Goal: Find specific page/section: Find specific page/section

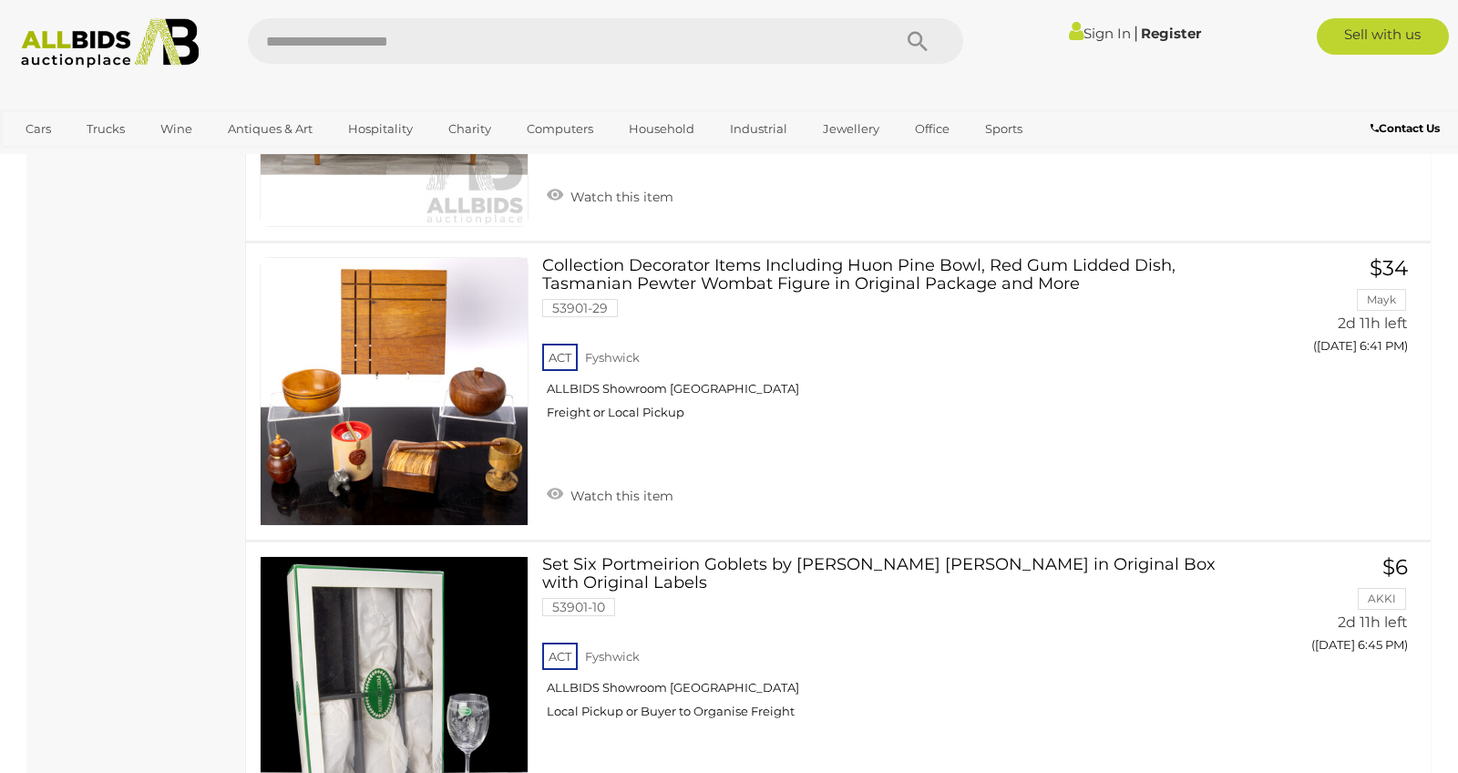
scroll to position [1569, 0]
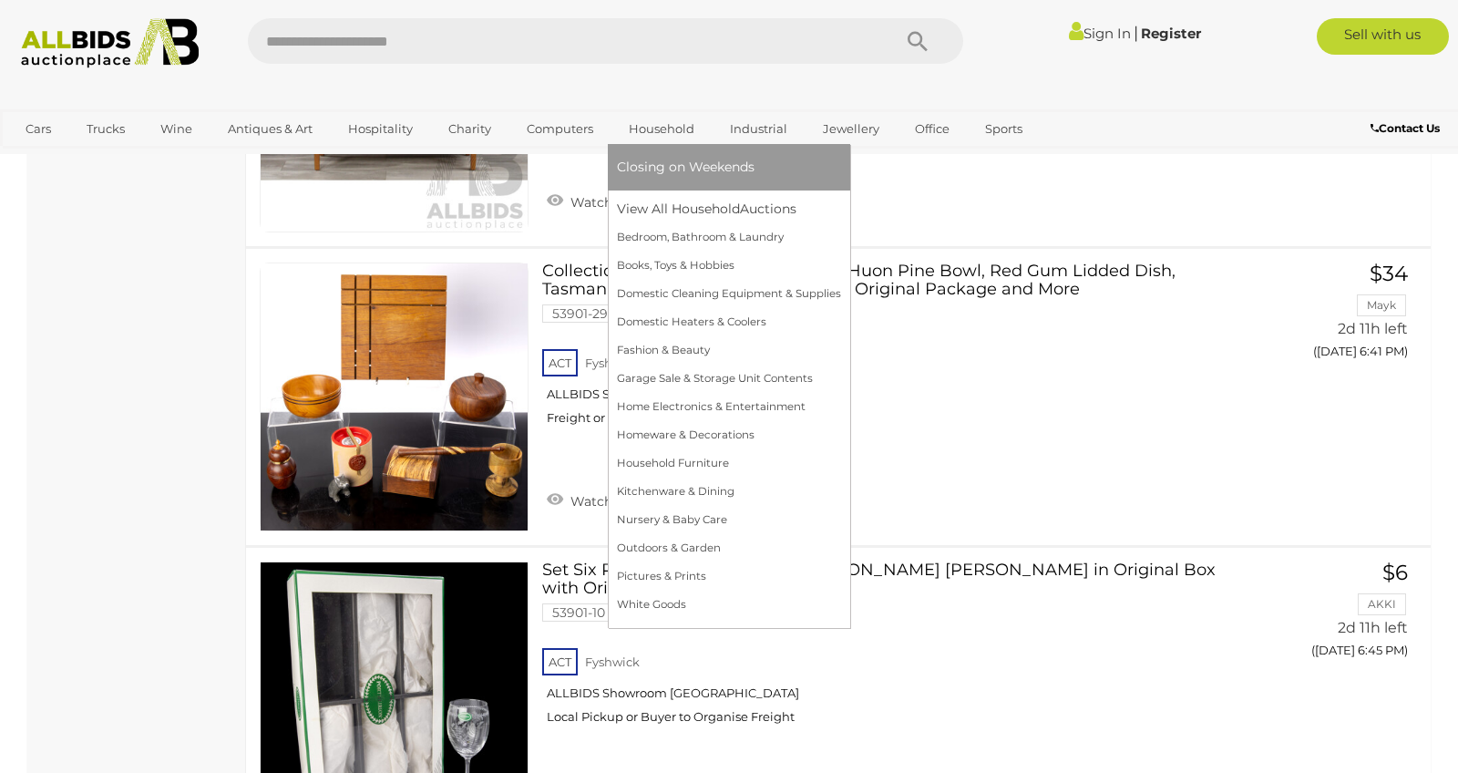
click at [672, 129] on link "Household" at bounding box center [661, 129] width 89 height 30
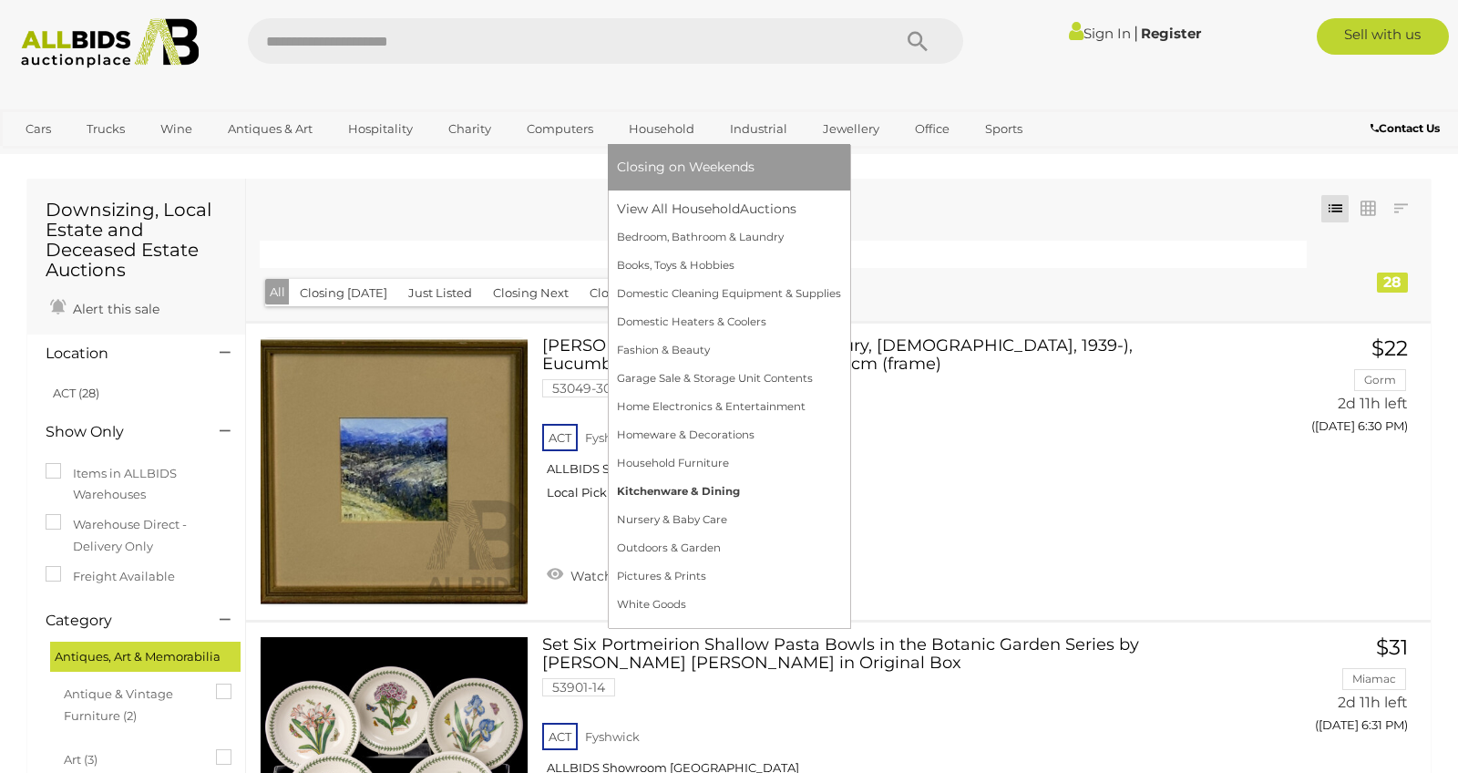
click at [690, 487] on link "Kitchenware & Dining" at bounding box center [729, 491] width 224 height 28
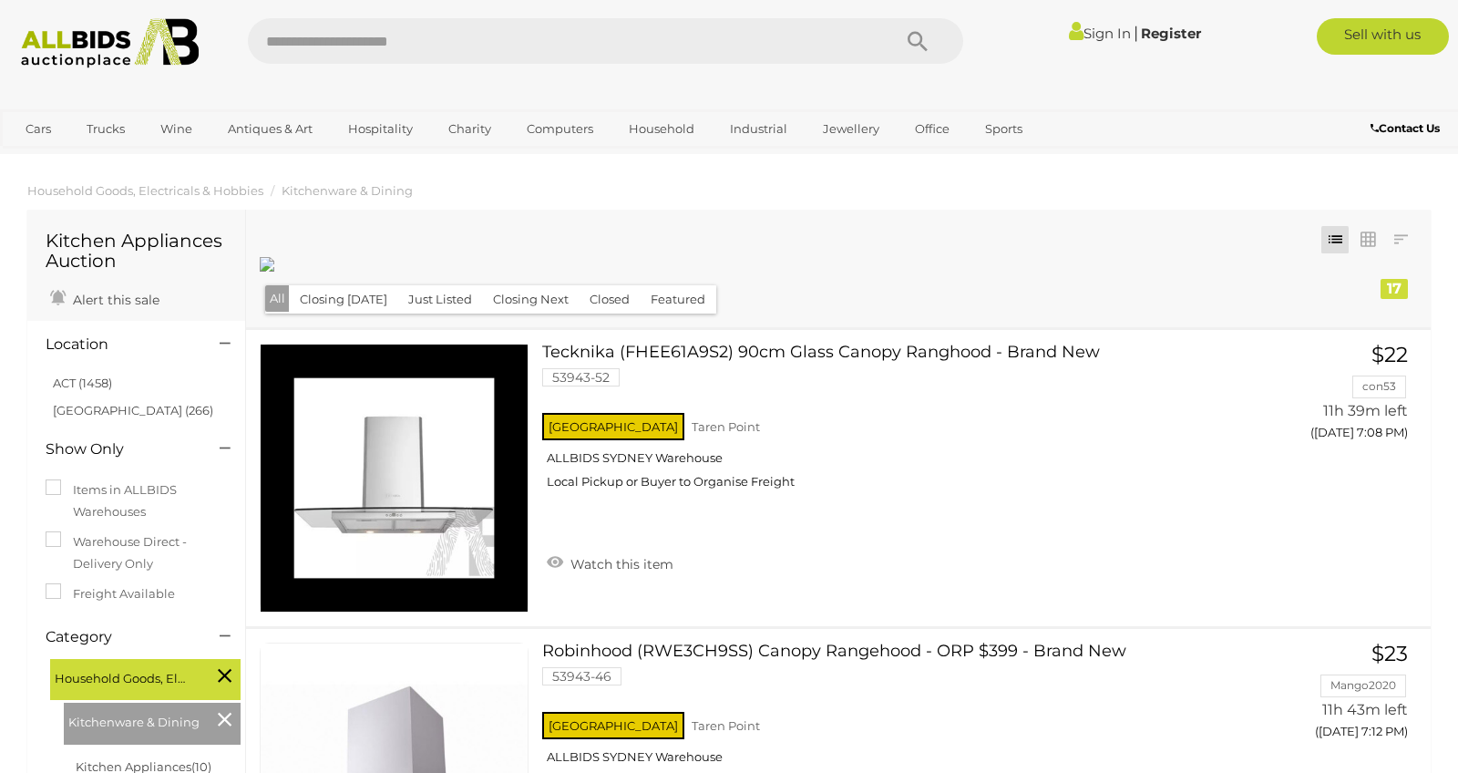
click at [1396, 126] on b "Contact Us" at bounding box center [1404, 128] width 69 height 14
